Goal: Task Accomplishment & Management: Manage account settings

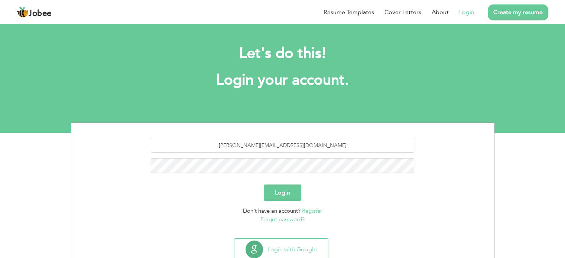
type input "[PERSON_NAME][EMAIL_ADDRESS][DOMAIN_NAME]"
click at [278, 191] on button "Login" at bounding box center [283, 193] width 38 height 16
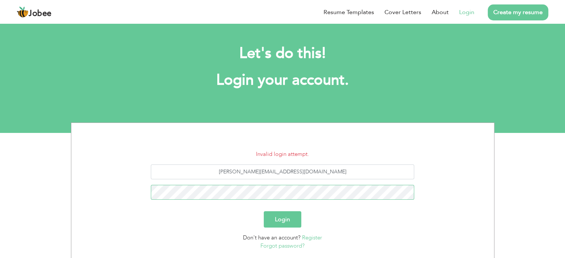
click at [264, 212] on button "Login" at bounding box center [283, 220] width 38 height 16
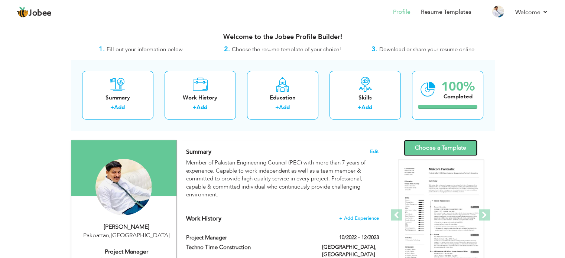
click at [446, 148] on link "Choose a Template" at bounding box center [441, 148] width 74 height 16
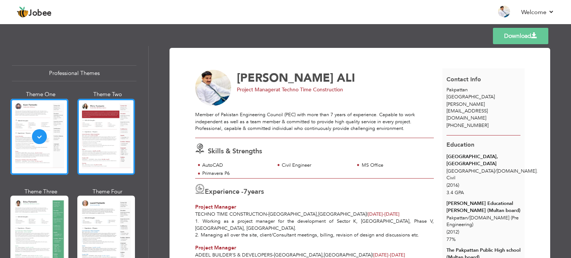
click at [120, 144] on div at bounding box center [106, 137] width 58 height 76
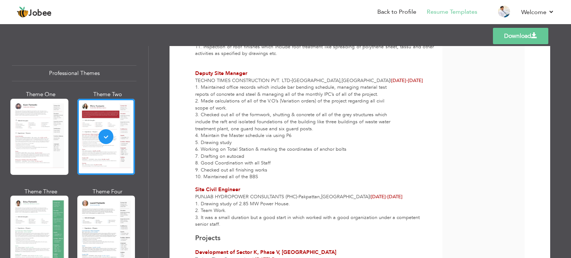
scroll to position [558, 0]
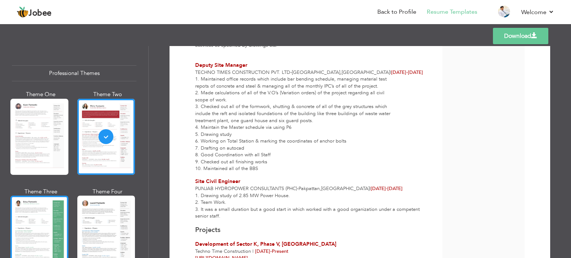
click at [36, 220] on div at bounding box center [39, 234] width 58 height 76
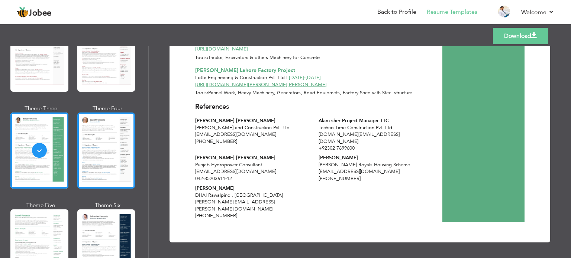
scroll to position [74, 0]
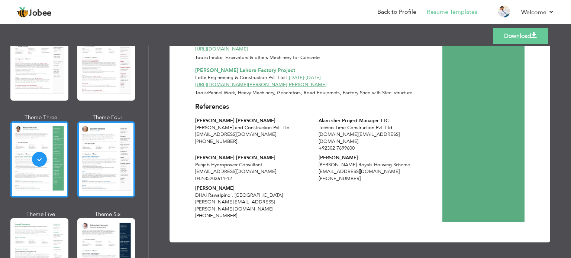
click at [114, 152] on div at bounding box center [106, 160] width 58 height 76
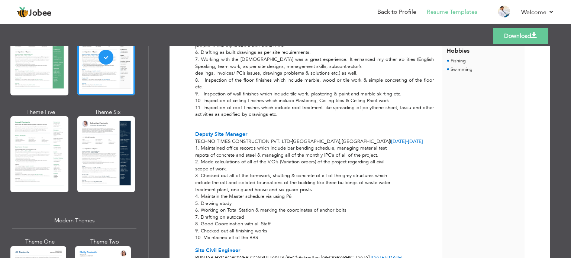
scroll to position [186, 0]
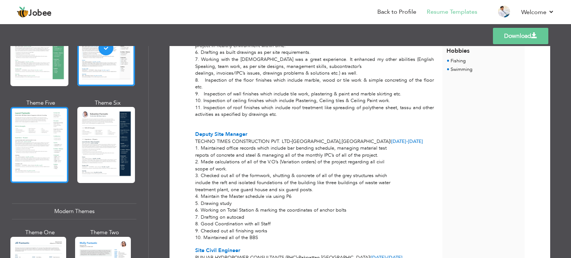
click at [45, 148] on div at bounding box center [39, 145] width 58 height 76
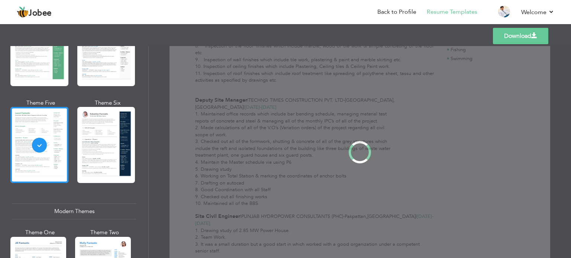
scroll to position [0, 0]
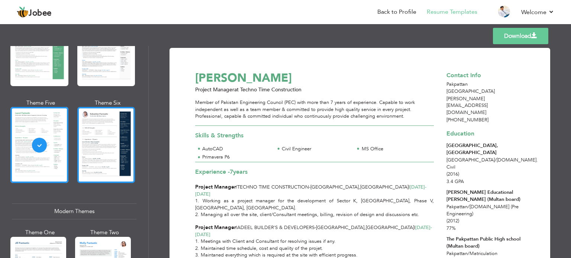
click at [125, 151] on div at bounding box center [106, 145] width 58 height 76
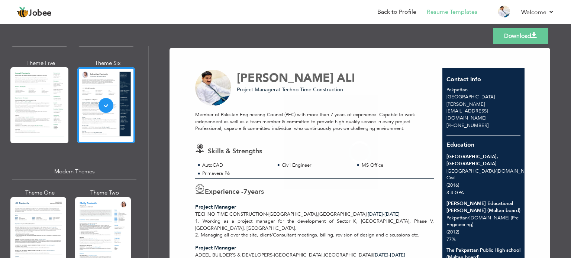
scroll to position [372, 0]
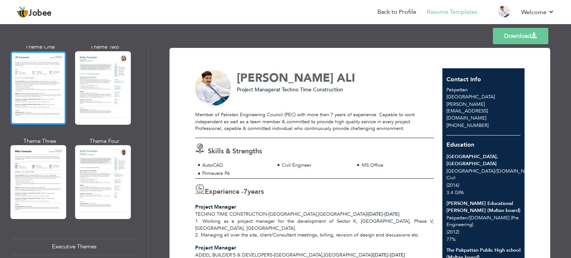
click at [53, 110] on div at bounding box center [38, 88] width 56 height 74
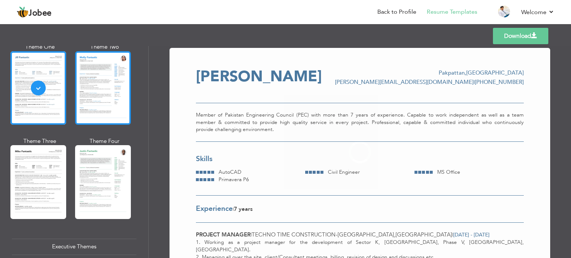
click at [98, 98] on div at bounding box center [103, 88] width 56 height 74
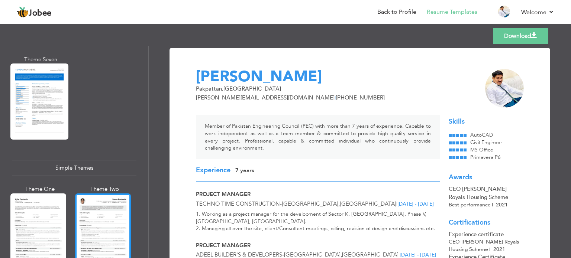
scroll to position [1192, 0]
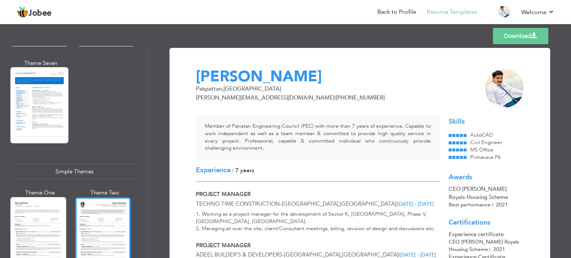
click at [117, 217] on div at bounding box center [103, 234] width 56 height 74
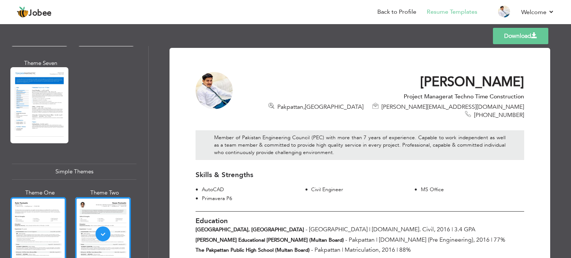
click at [44, 221] on div at bounding box center [38, 234] width 56 height 74
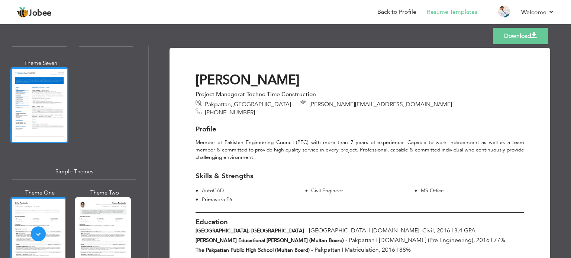
click at [48, 108] on div at bounding box center [39, 105] width 58 height 76
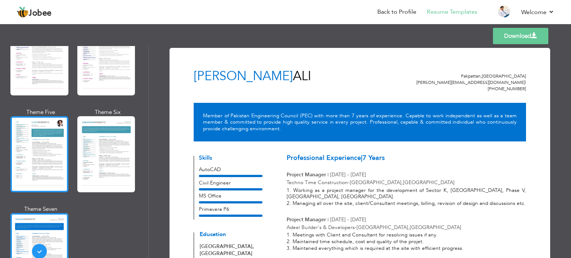
scroll to position [1044, 0]
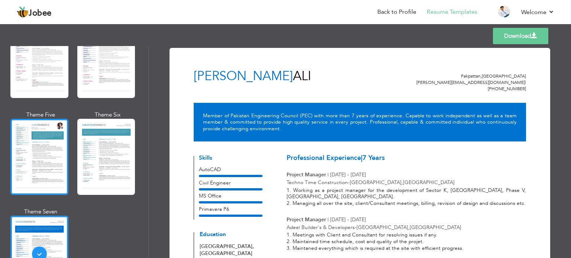
click at [44, 123] on div at bounding box center [39, 157] width 58 height 76
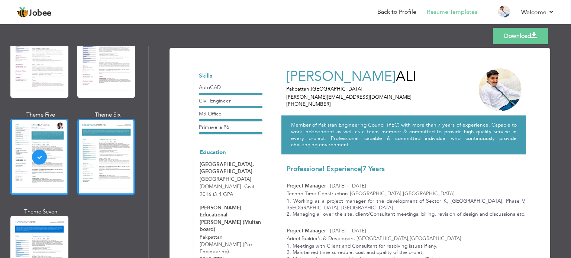
click at [112, 133] on div at bounding box center [106, 157] width 58 height 76
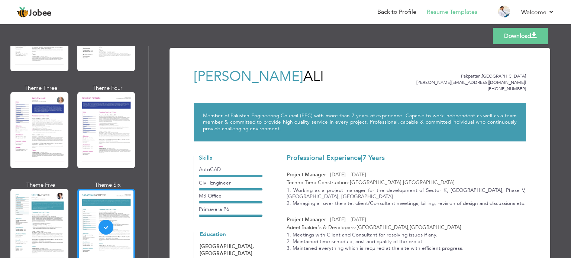
scroll to position [969, 0]
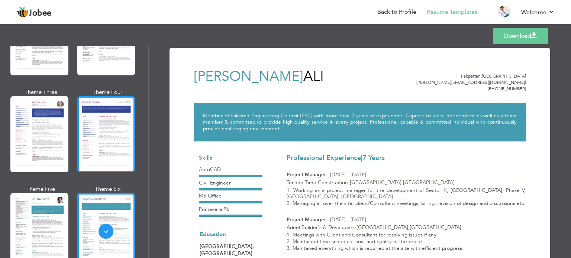
click at [105, 106] on div at bounding box center [106, 134] width 58 height 76
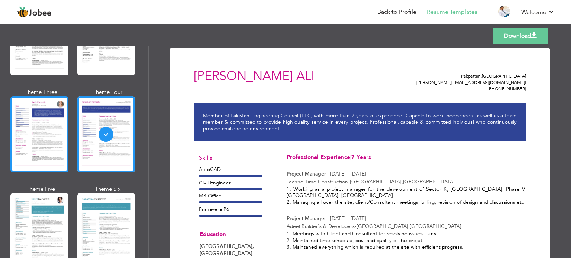
click at [46, 113] on div at bounding box center [39, 134] width 58 height 76
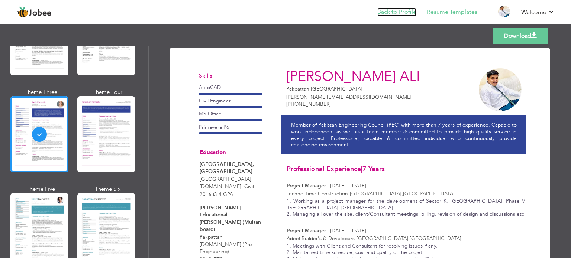
click at [394, 11] on link "Back to Profile" at bounding box center [396, 12] width 39 height 9
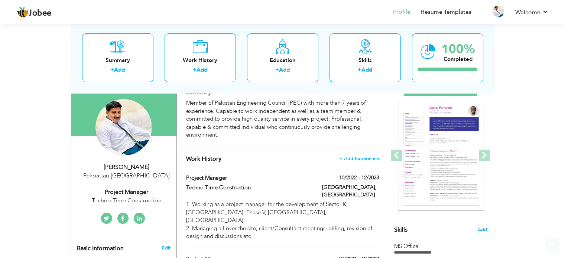
scroll to position [74, 0]
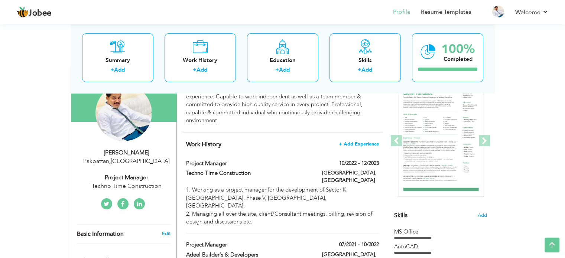
click at [353, 144] on span "+ Add Experience" at bounding box center [359, 144] width 40 height 5
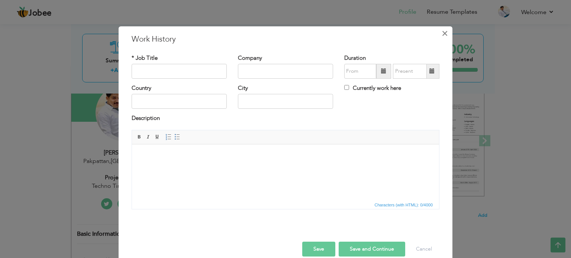
drag, startPoint x: 442, startPoint y: 32, endPoint x: 436, endPoint y: 35, distance: 6.5
click at [442, 32] on span "×" at bounding box center [445, 33] width 6 height 13
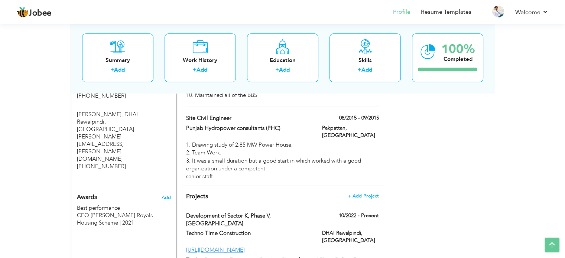
scroll to position [944, 0]
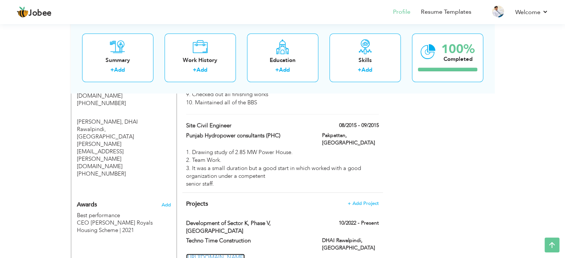
click at [219, 254] on link "https://www.google.com/search?rlz=1C1CHBF_enPK1029PK1029&sxsrf=APwXEdfy9V6YiejG…" at bounding box center [215, 257] width 59 height 7
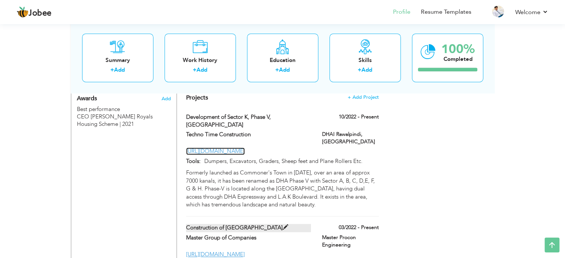
scroll to position [1056, 0]
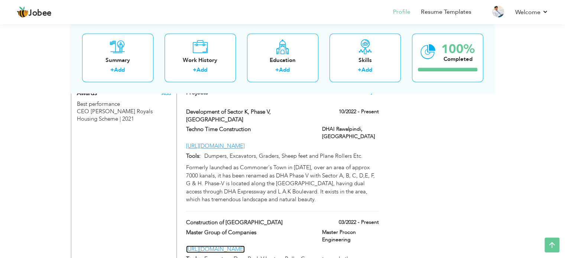
click at [238, 246] on link "https://www.linkedin.com/redir/redirect?url=http%3A%2F%2Fwww%2Emaster%2Ecom%2Ep…" at bounding box center [215, 249] width 59 height 7
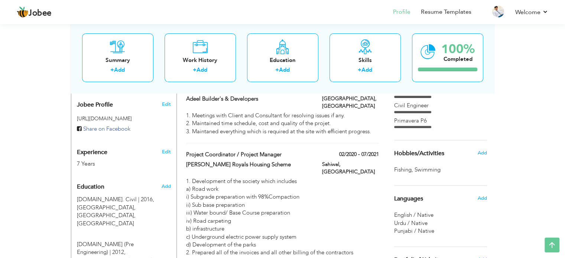
scroll to position [126, 0]
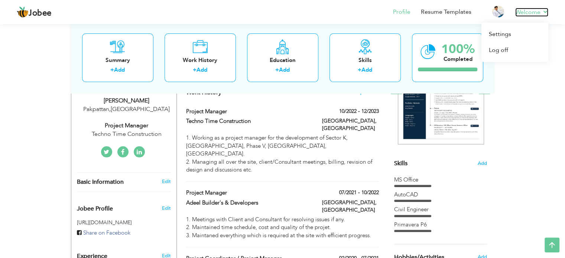
click at [538, 13] on link "Welcome" at bounding box center [532, 12] width 33 height 9
click at [544, 12] on link "Welcome" at bounding box center [532, 12] width 33 height 9
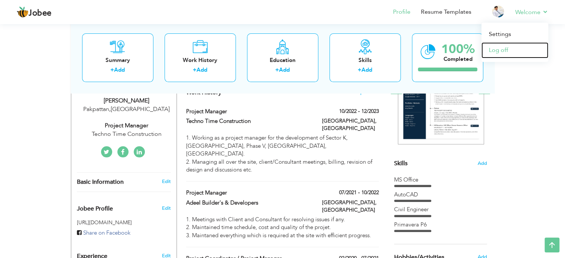
click at [516, 50] on link "Log off" at bounding box center [515, 50] width 67 height 16
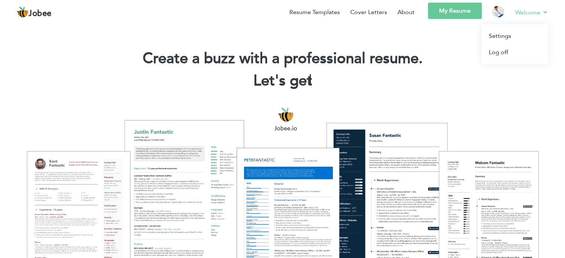
click at [543, 10] on link "Welcome" at bounding box center [532, 12] width 33 height 9
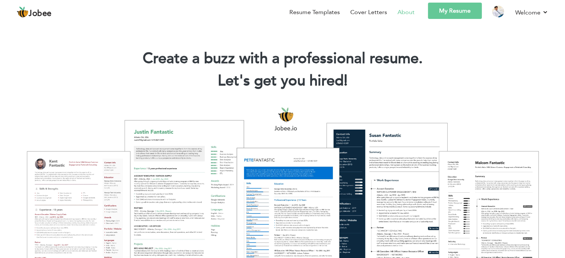
click at [404, 11] on link "About" at bounding box center [406, 12] width 17 height 9
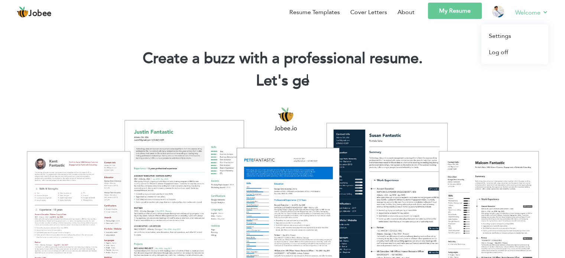
click at [510, 13] on li "Welcome Settings Log off" at bounding box center [526, 14] width 43 height 22
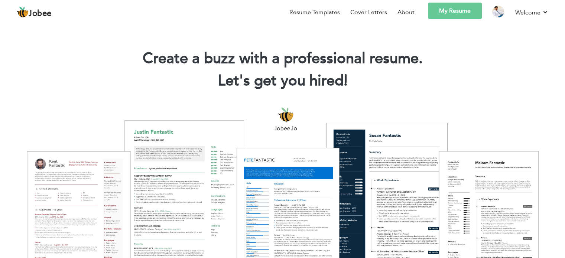
click at [459, 11] on link "My Resume" at bounding box center [455, 11] width 54 height 16
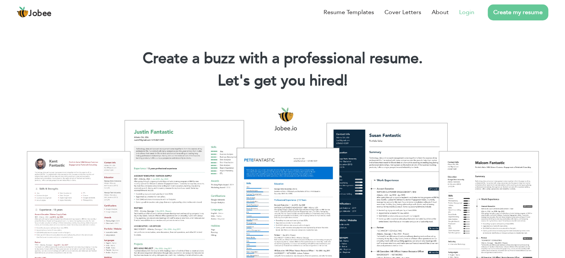
click at [463, 14] on link "Login" at bounding box center [467, 12] width 15 height 9
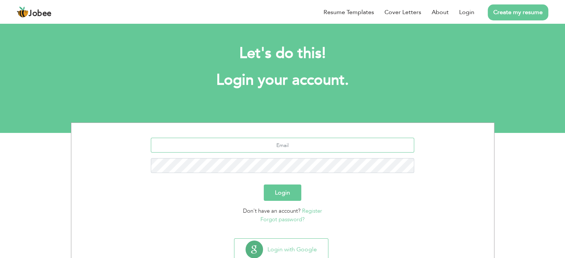
click at [278, 147] on input "text" at bounding box center [283, 145] width 264 height 15
type input "[PERSON_NAME][EMAIL_ADDRESS][DOMAIN_NAME]"
click at [264, 185] on button "Login" at bounding box center [283, 193] width 38 height 16
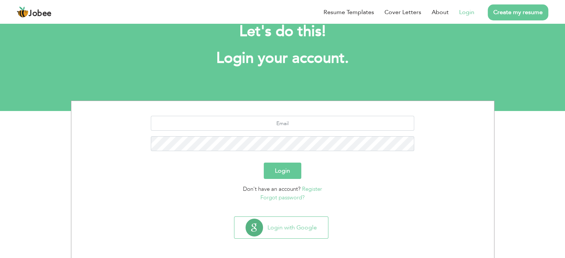
scroll to position [23, 0]
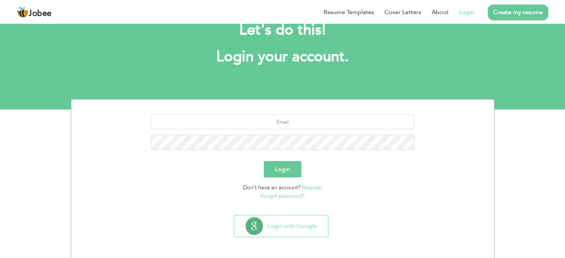
drag, startPoint x: 397, startPoint y: 184, endPoint x: 571, endPoint y: 112, distance: 188.3
click at [397, 184] on div "Don't have an account? Register Forgot password?" at bounding box center [283, 192] width 412 height 17
click at [315, 188] on link "Register" at bounding box center [312, 187] width 20 height 7
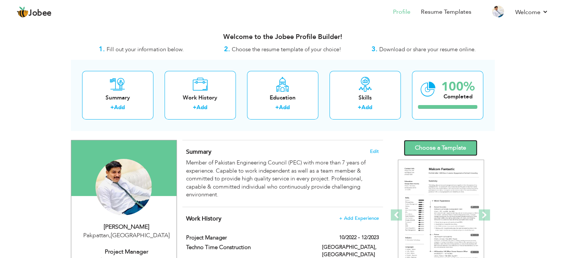
click at [431, 145] on link "Choose a Template" at bounding box center [441, 148] width 74 height 16
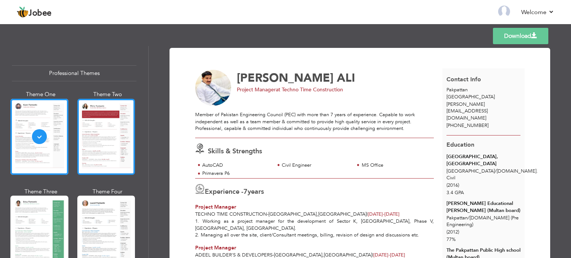
click at [103, 140] on div at bounding box center [106, 137] width 58 height 76
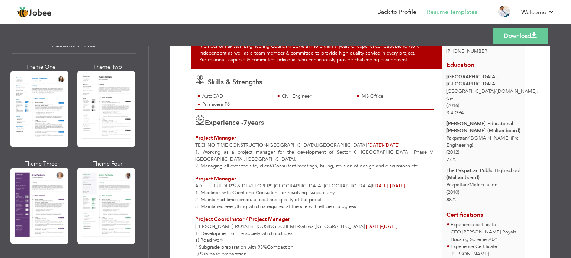
scroll to position [632, 0]
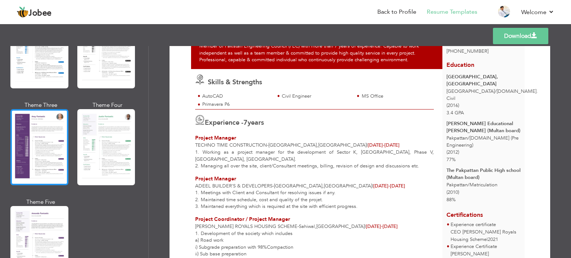
click at [45, 145] on div at bounding box center [39, 147] width 58 height 76
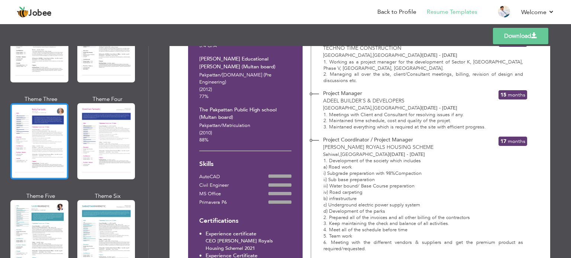
scroll to position [967, 0]
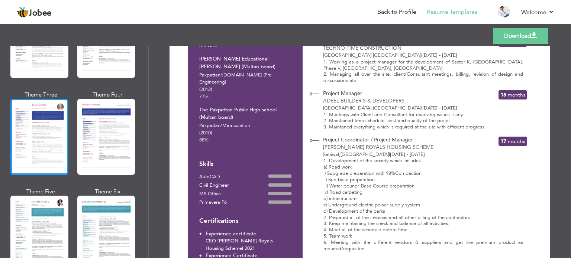
click at [47, 119] on div at bounding box center [39, 137] width 58 height 76
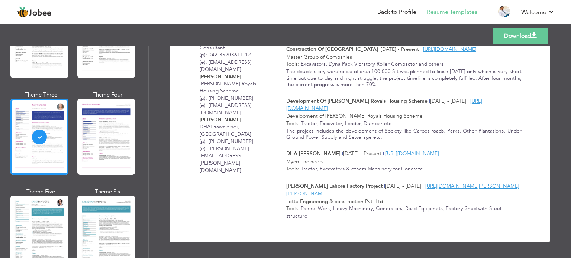
scroll to position [821, 0]
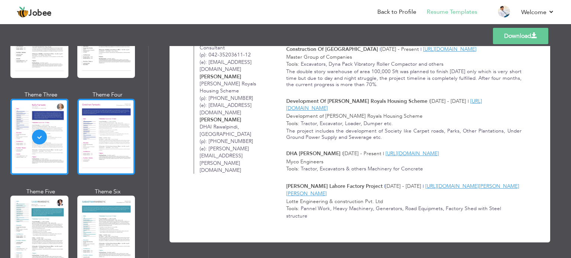
click at [95, 138] on div at bounding box center [106, 137] width 58 height 76
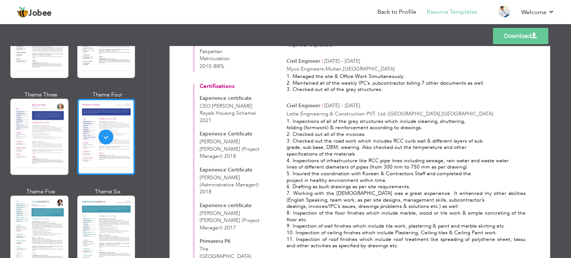
scroll to position [335, 0]
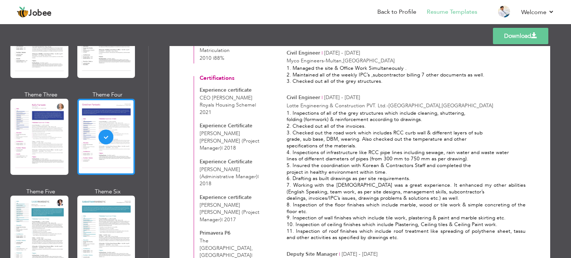
click at [100, 144] on div at bounding box center [106, 137] width 58 height 76
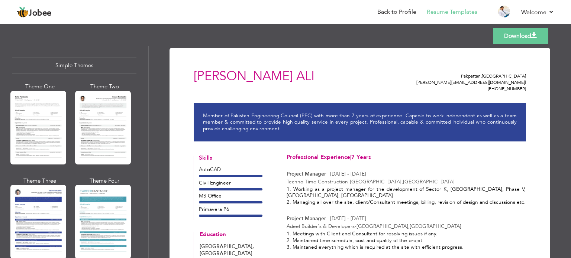
scroll to position [1305, 0]
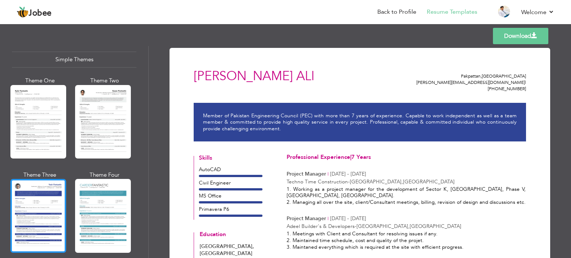
click at [54, 193] on div at bounding box center [38, 216] width 56 height 74
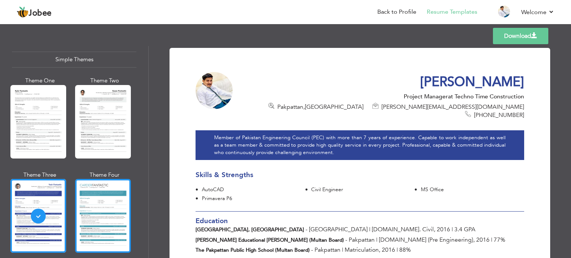
click at [105, 198] on div at bounding box center [103, 216] width 56 height 74
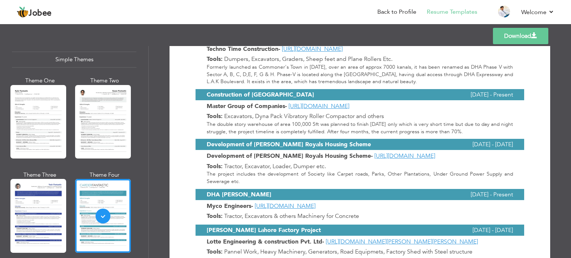
scroll to position [1078, 0]
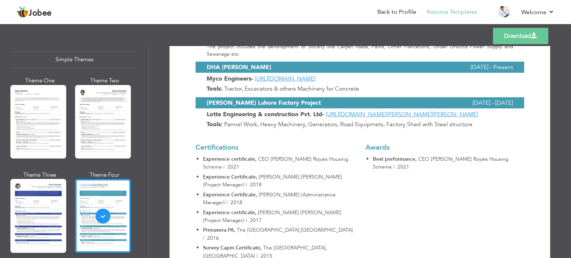
click at [523, 34] on link "Download" at bounding box center [520, 36] width 55 height 16
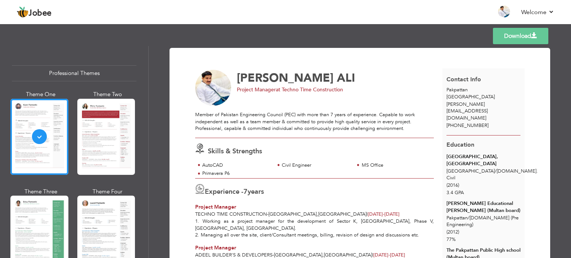
click at [517, 35] on link "Download" at bounding box center [520, 36] width 55 height 16
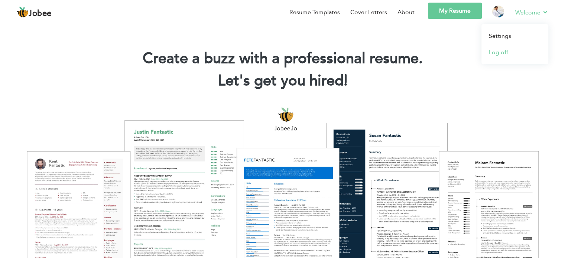
click at [504, 52] on link "Log off" at bounding box center [515, 52] width 67 height 16
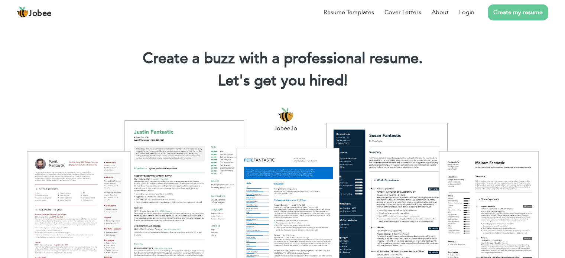
click at [518, 13] on link "Create my resume" at bounding box center [518, 12] width 61 height 16
click at [465, 12] on link "Login" at bounding box center [467, 12] width 15 height 9
click at [466, 12] on link "Login" at bounding box center [467, 12] width 15 height 9
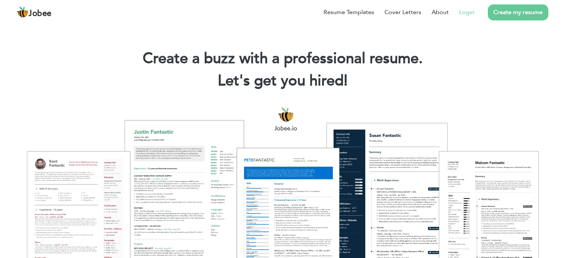
click at [466, 12] on link "Login" at bounding box center [467, 12] width 15 height 9
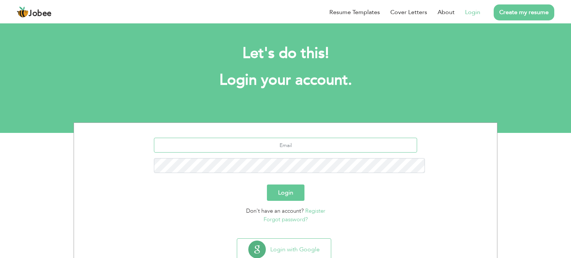
click at [292, 138] on input "text" at bounding box center [286, 145] width 264 height 15
click at [219, 138] on input "text" at bounding box center [286, 145] width 264 height 15
type input "[EMAIL_ADDRESS][DOMAIN_NAME]"
click at [286, 185] on button "Login" at bounding box center [286, 193] width 38 height 16
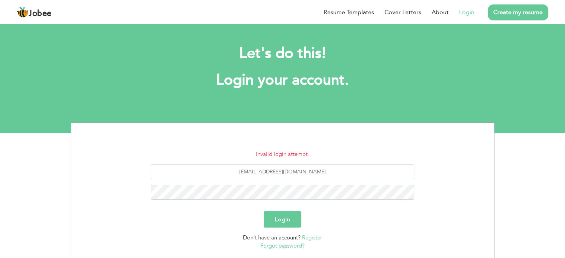
click at [283, 218] on button "Login" at bounding box center [283, 220] width 38 height 16
